Goal: Find specific page/section

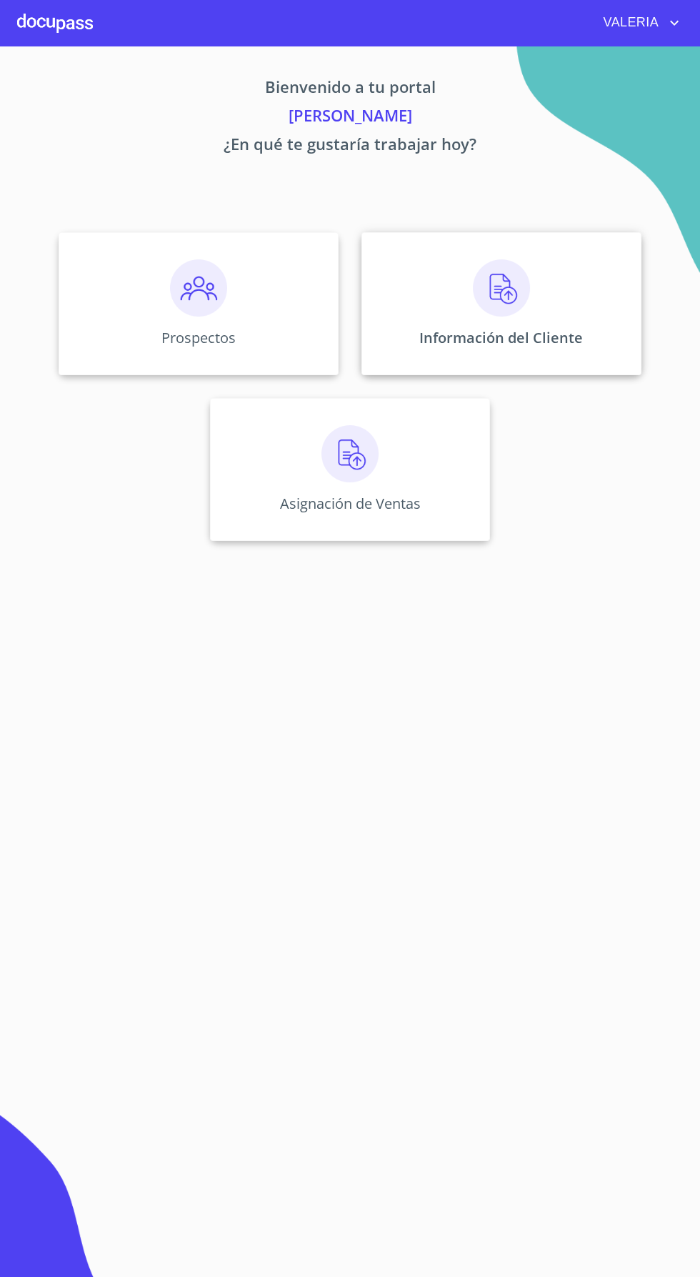
click at [503, 307] on img at bounding box center [501, 287] width 57 height 57
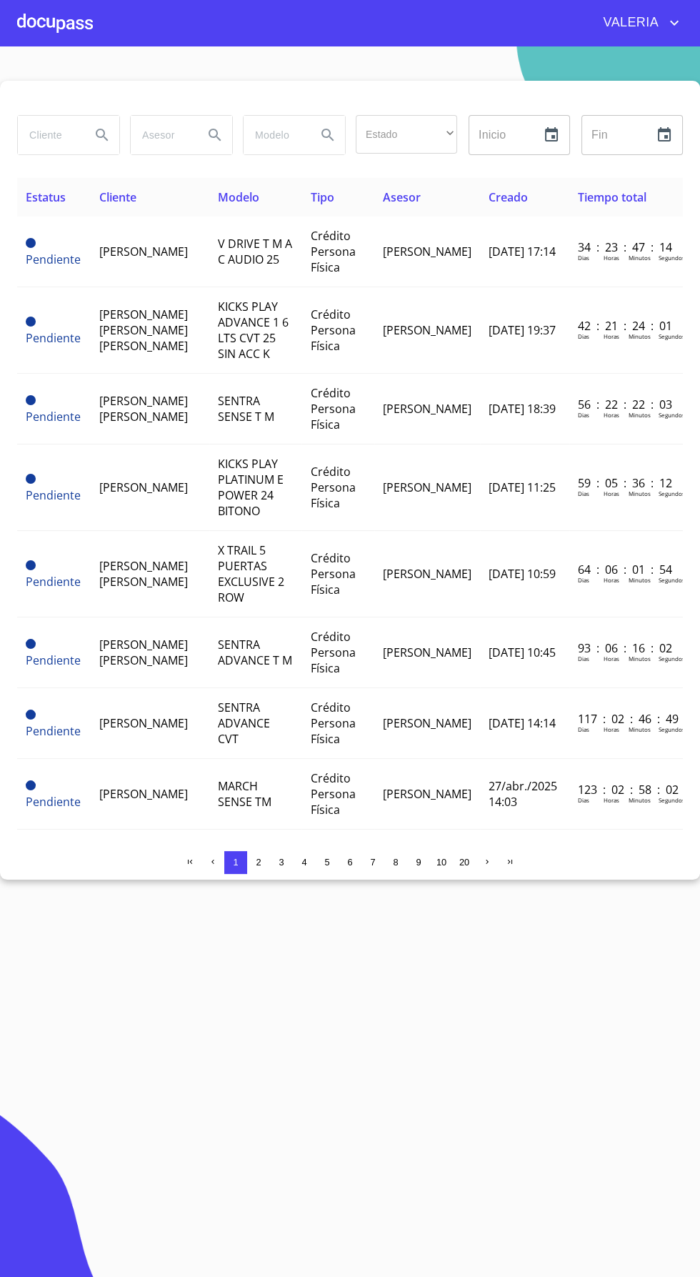
click at [50, 134] on input "search" at bounding box center [48, 135] width 61 height 39
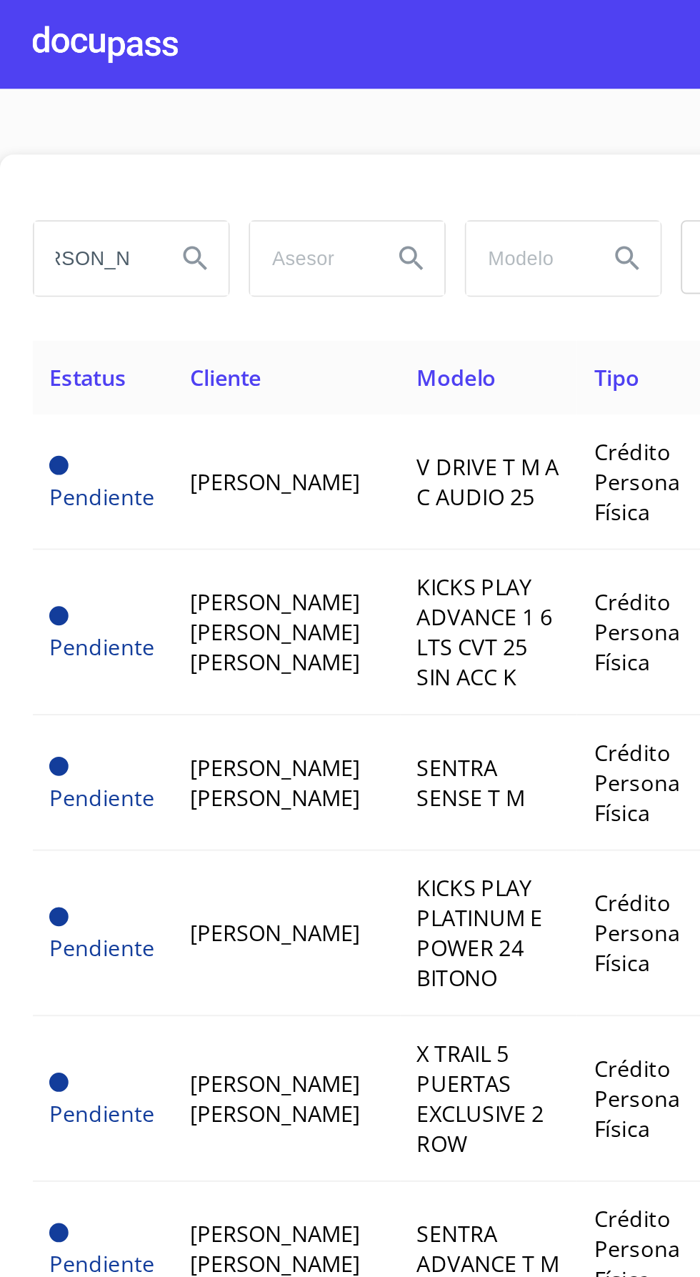
scroll to position [0, 26]
type input "[PERSON_NAME]"
click at [104, 129] on icon "Search" at bounding box center [102, 135] width 17 height 17
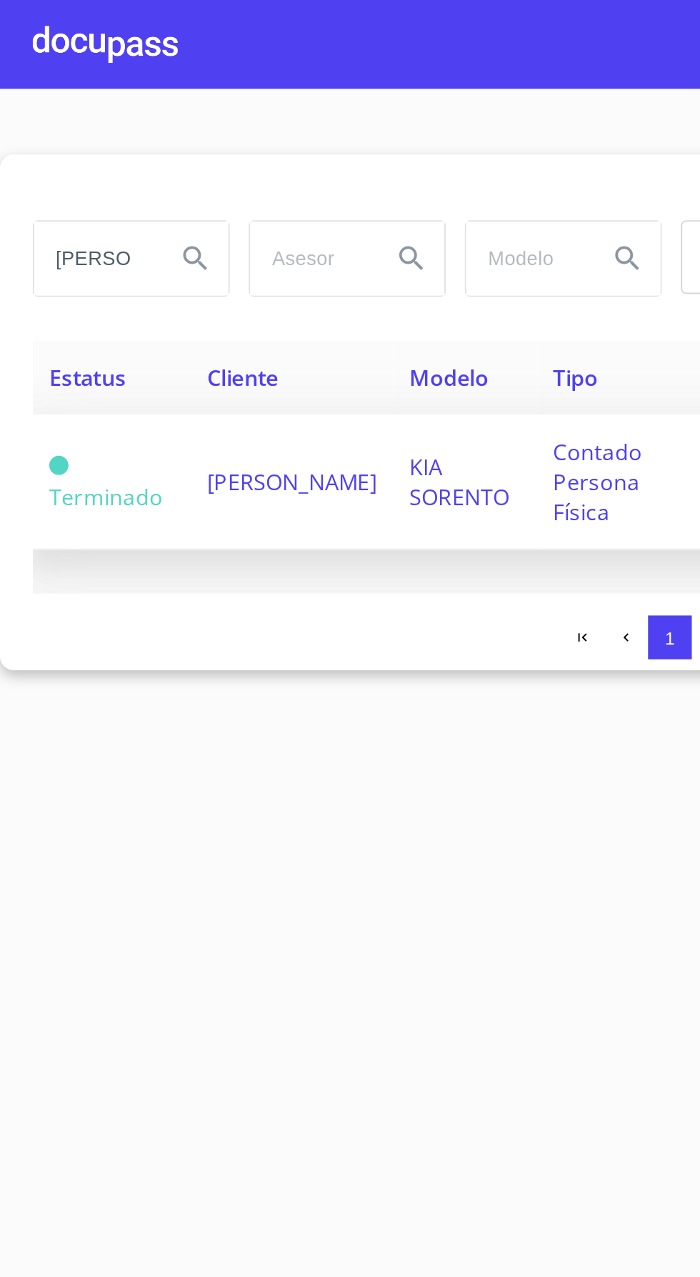
click at [192, 270] on td "[PERSON_NAME]" at bounding box center [152, 252] width 106 height 71
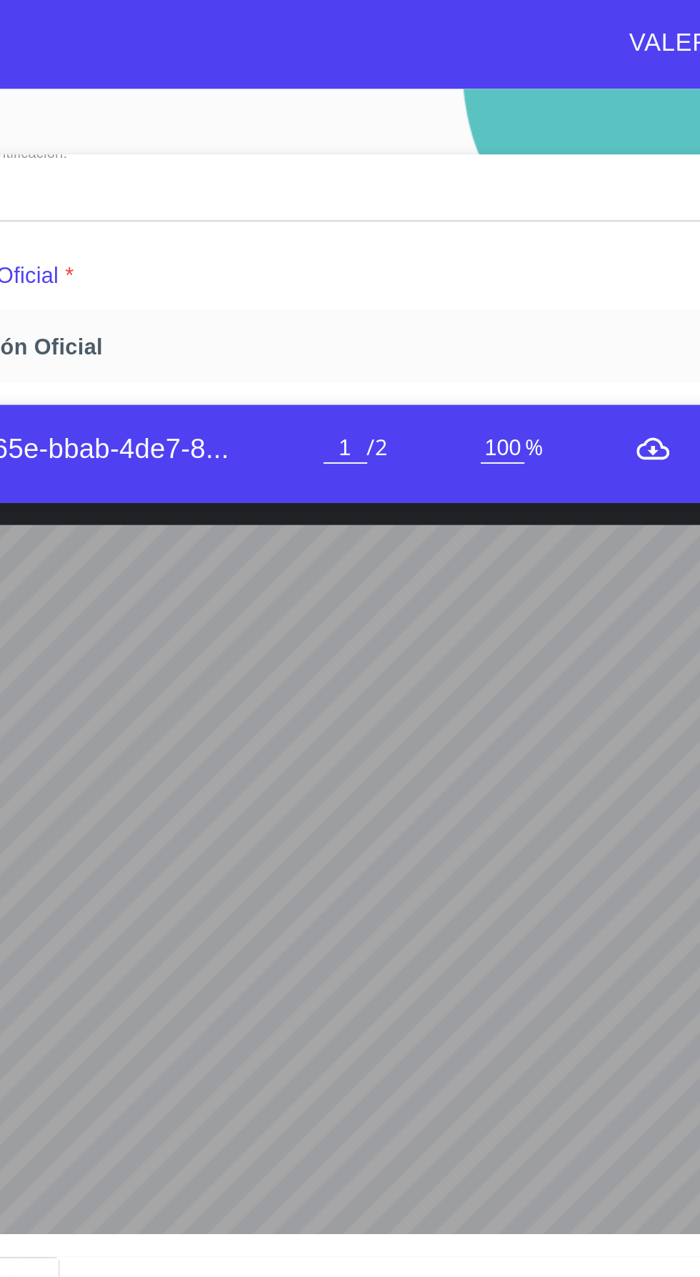
scroll to position [150, 0]
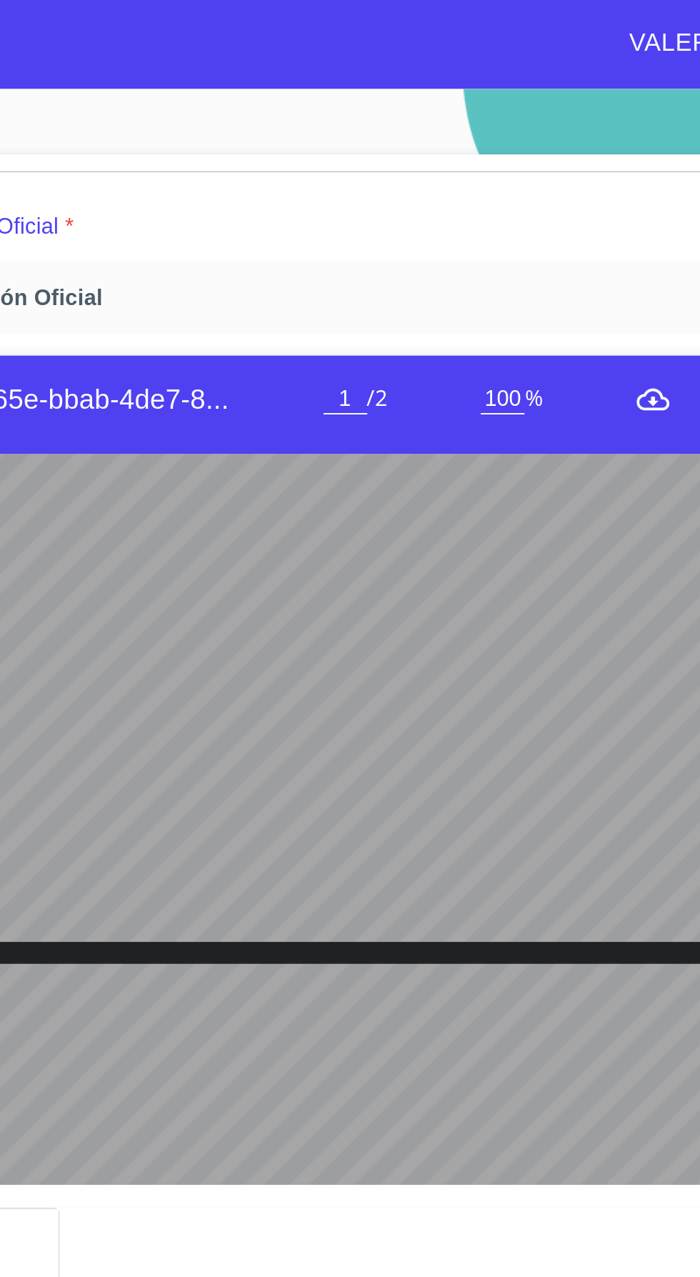
type input "2"
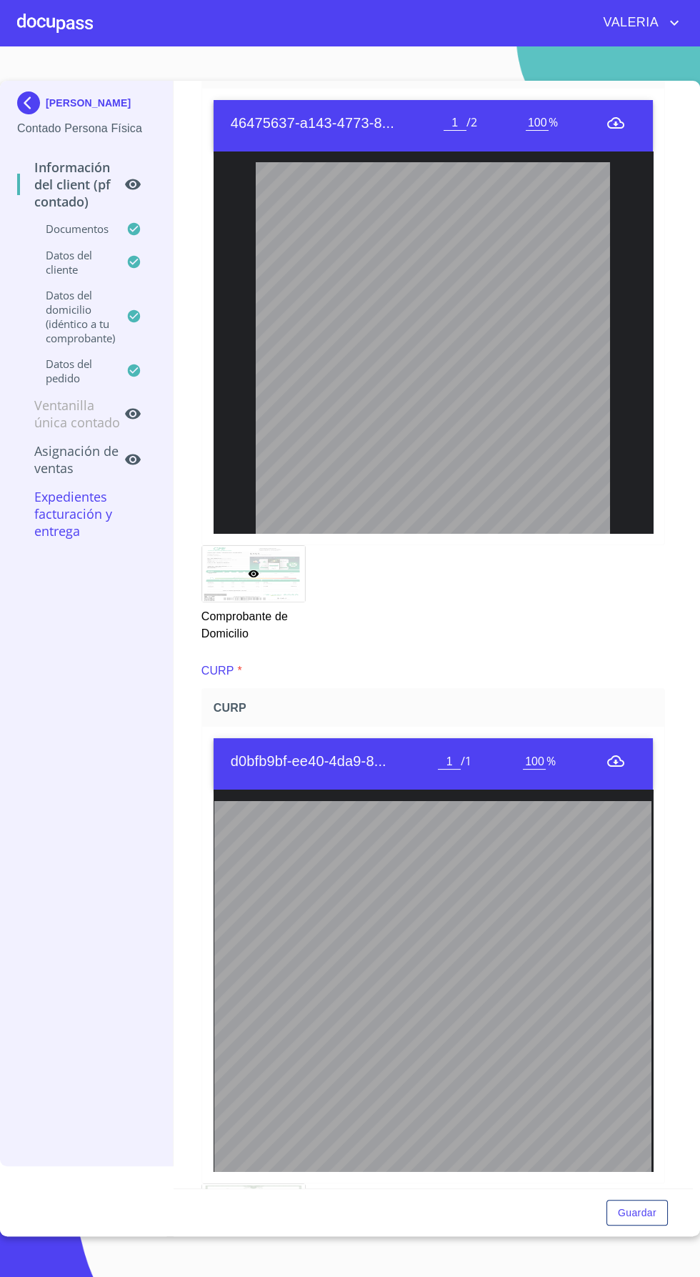
scroll to position [0, 0]
